Goal: Task Accomplishment & Management: Manage account settings

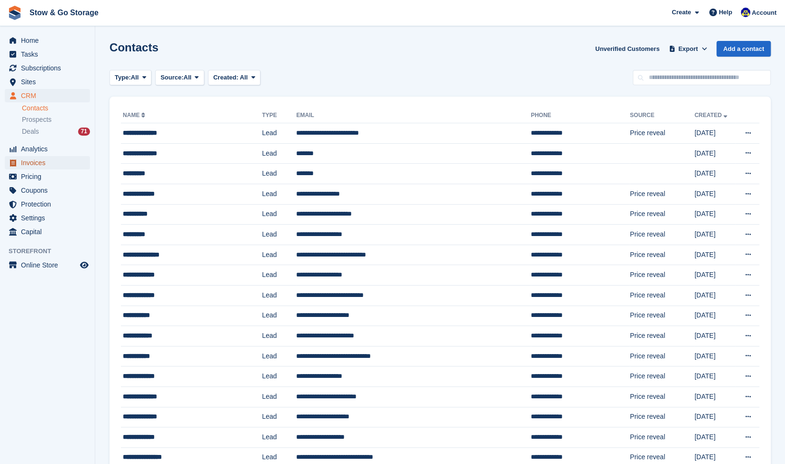
click at [39, 158] on span "Invoices" at bounding box center [49, 162] width 57 height 13
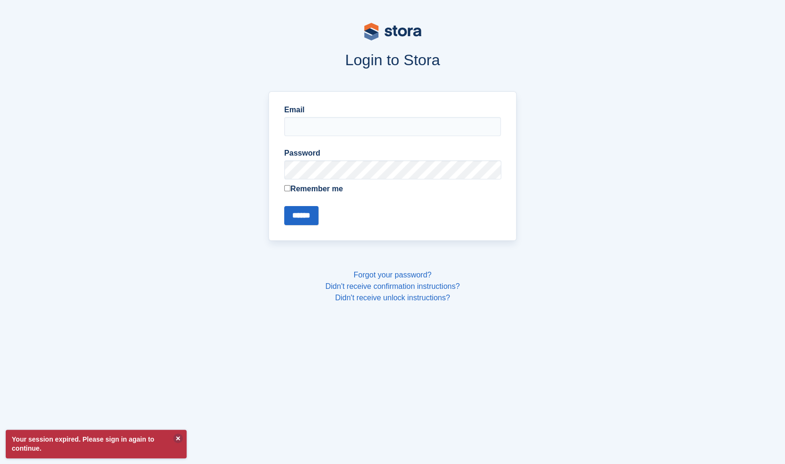
type input "**********"
click at [292, 211] on input "******" at bounding box center [301, 215] width 34 height 19
